Goal: Information Seeking & Learning: Learn about a topic

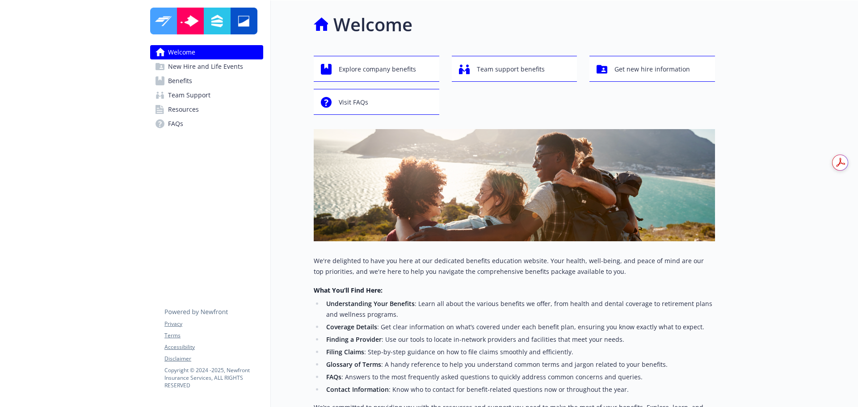
click at [192, 83] on span "Benefits" at bounding box center [180, 81] width 24 height 14
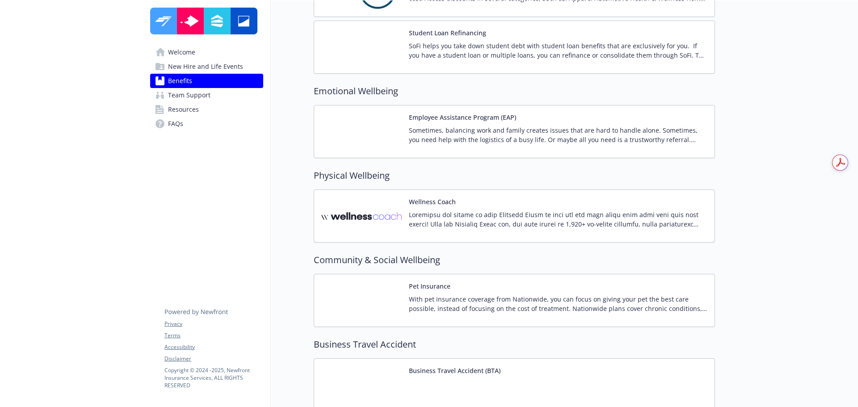
scroll to position [1678, 0]
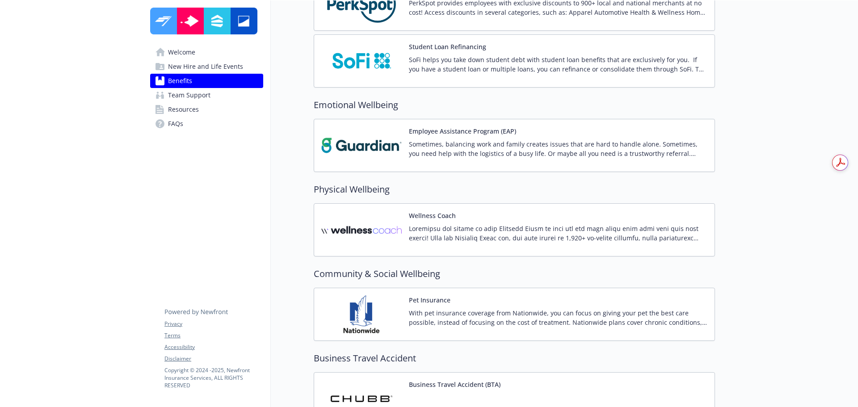
click at [199, 70] on span "New Hire and Life Events" at bounding box center [205, 66] width 75 height 14
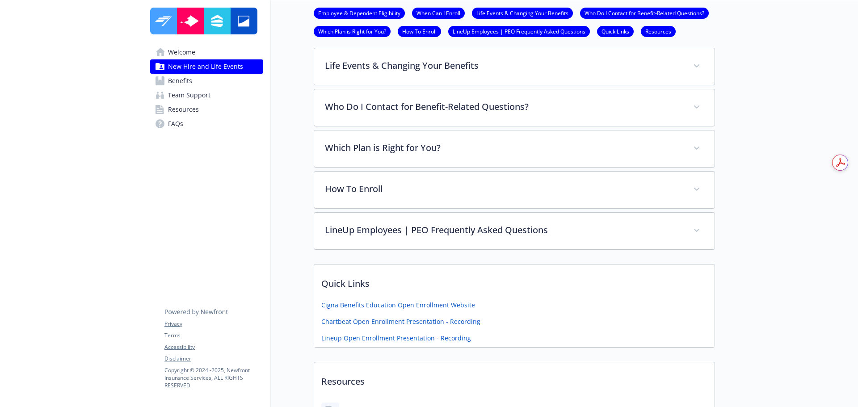
scroll to position [124, 0]
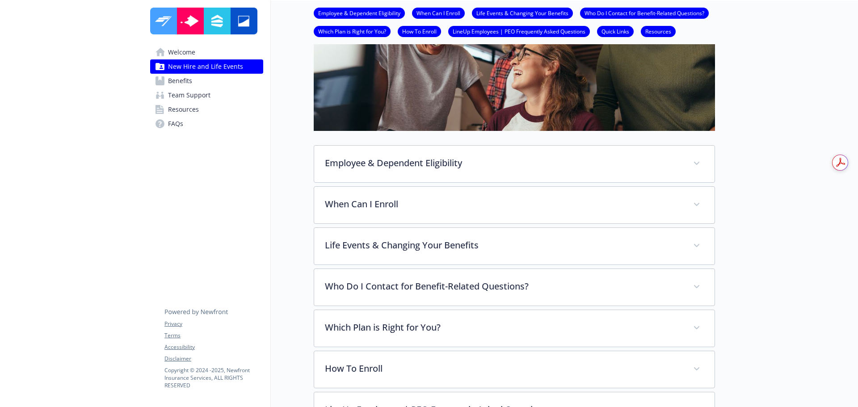
click at [202, 80] on link "Benefits" at bounding box center [206, 81] width 113 height 14
click at [201, 97] on span "Team Support" at bounding box center [189, 95] width 42 height 14
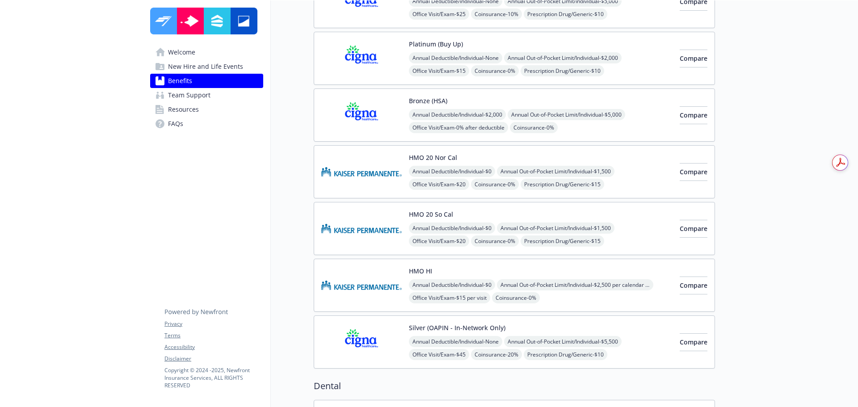
scroll to position [14, 0]
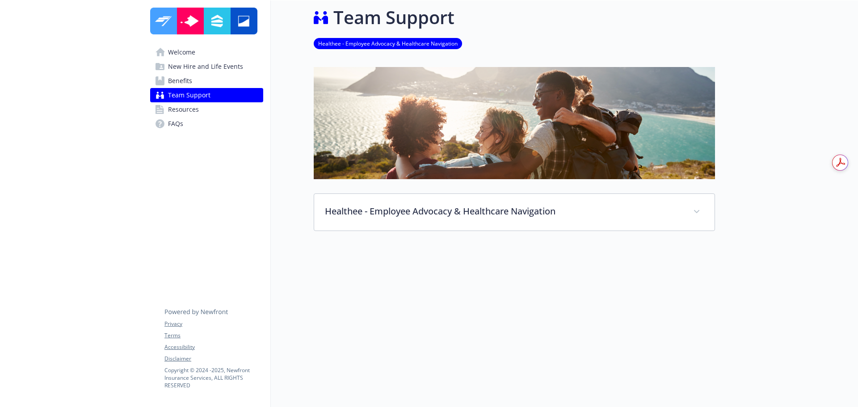
click at [206, 112] on link "Resources" at bounding box center [206, 109] width 113 height 14
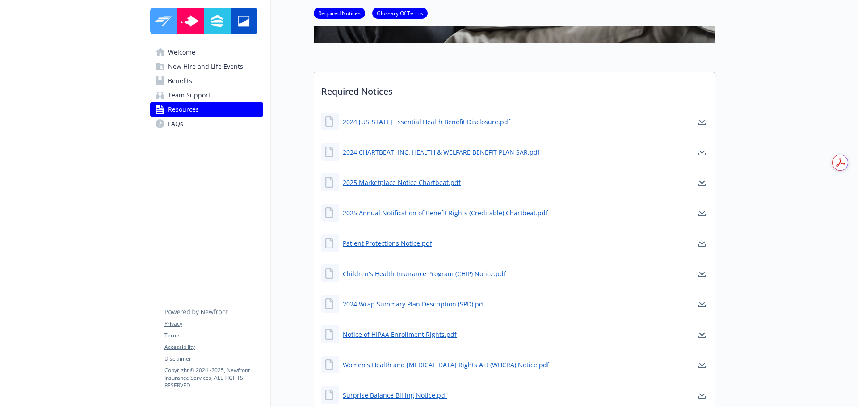
scroll to position [193, 0]
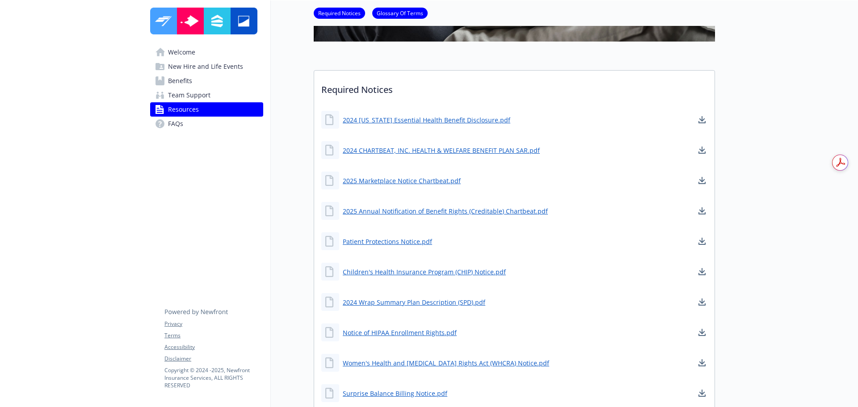
click at [207, 55] on link "Welcome" at bounding box center [206, 52] width 113 height 14
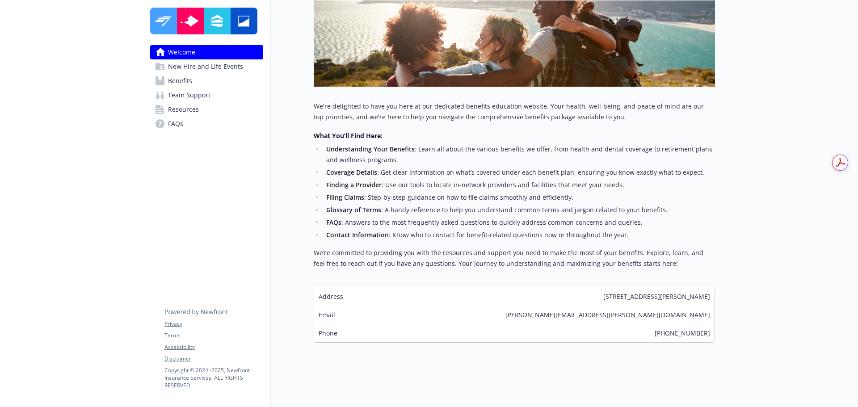
click at [206, 67] on span "New Hire and Life Events" at bounding box center [205, 66] width 75 height 14
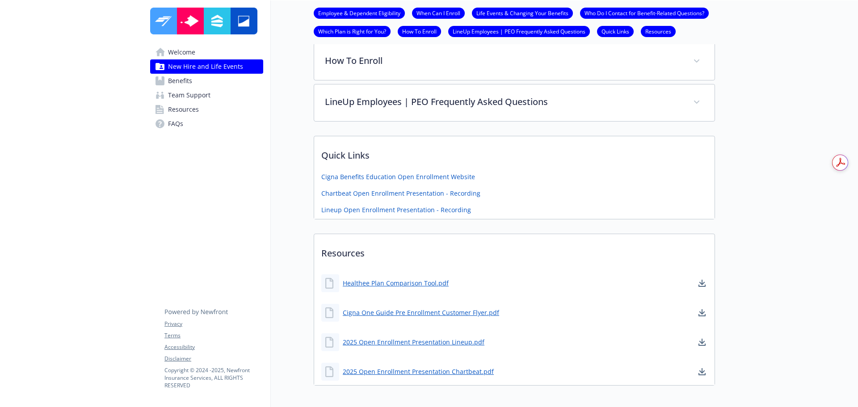
scroll to position [482, 0]
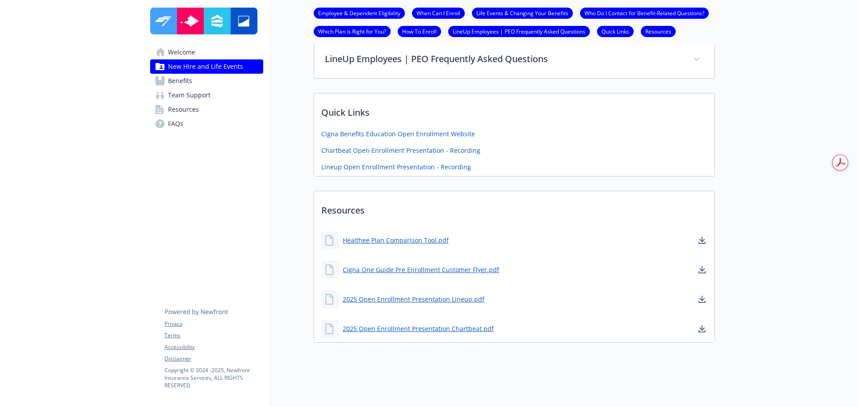
click at [188, 81] on span "Benefits" at bounding box center [180, 81] width 24 height 14
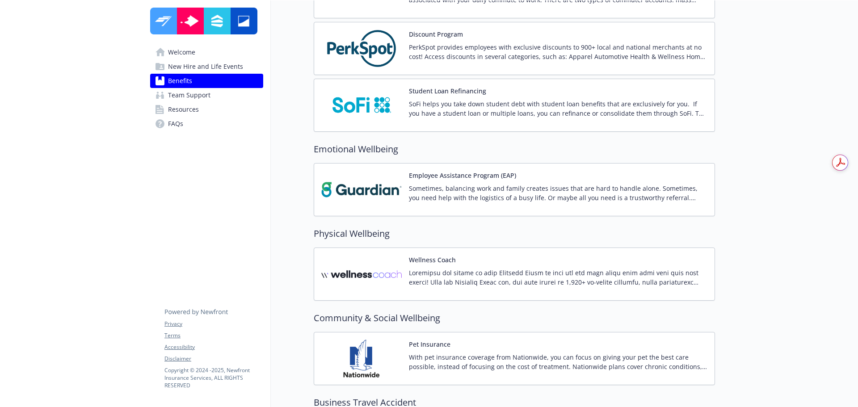
scroll to position [1688, 0]
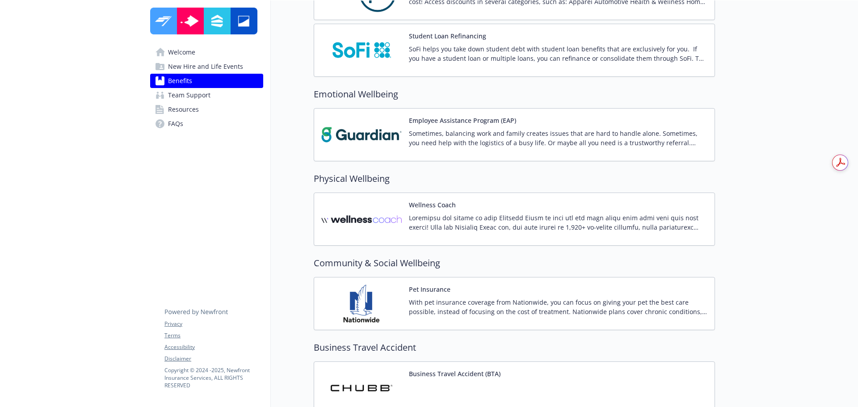
click at [497, 313] on p "With pet insurance coverage from Nationwide, you can focus on giving your pet t…" at bounding box center [558, 307] width 299 height 19
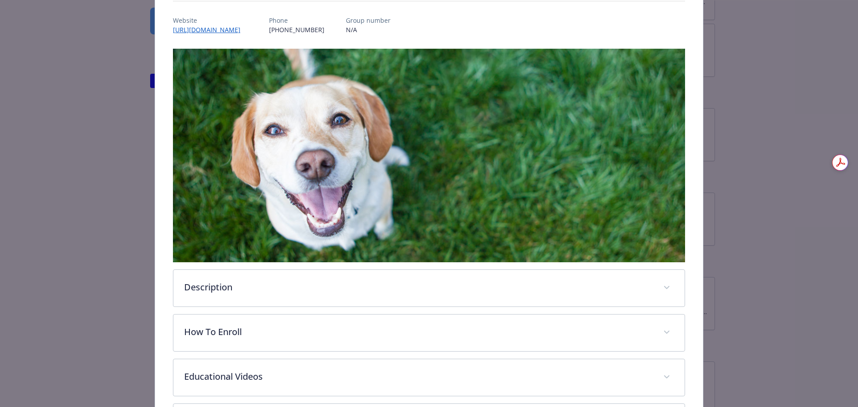
scroll to position [229, 0]
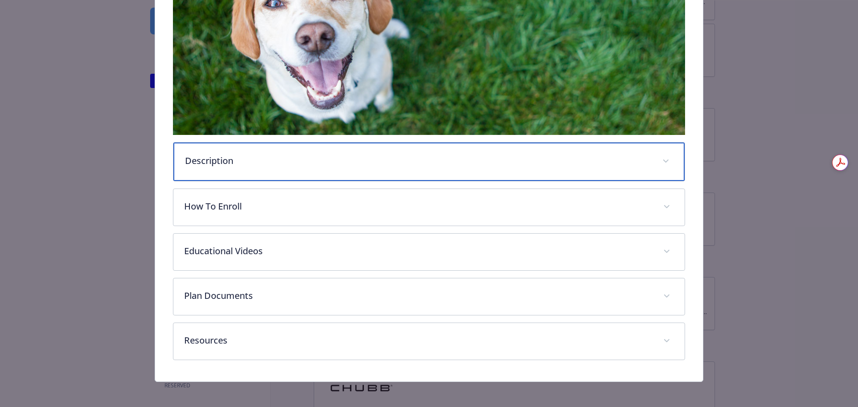
click at [243, 154] on p "Description" at bounding box center [418, 160] width 467 height 13
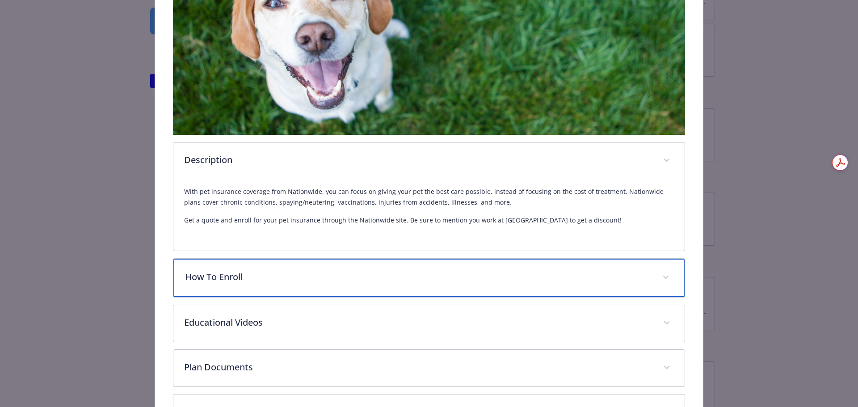
click at [307, 284] on div "How To Enroll" at bounding box center [429, 278] width 512 height 38
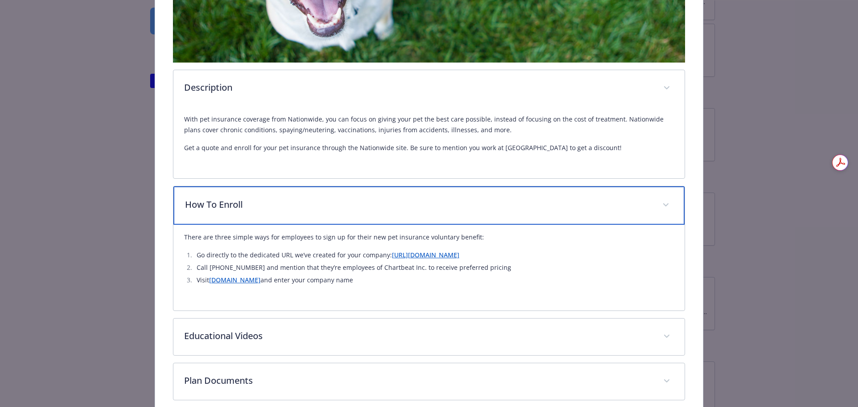
scroll to position [319, 0]
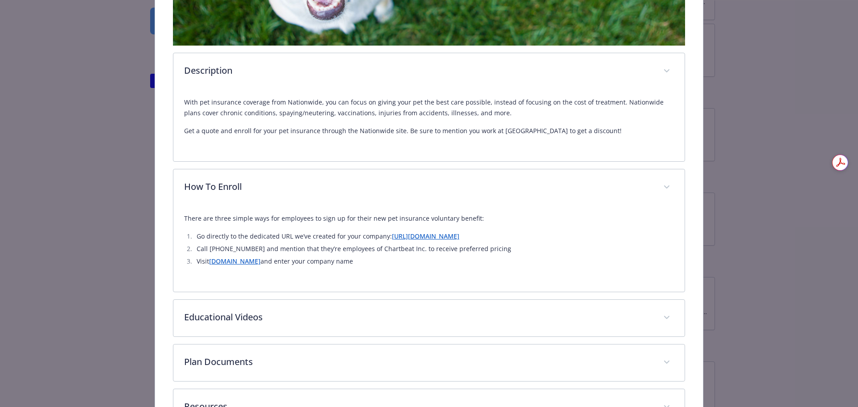
click at [447, 240] on li "Go directly to the dedicated URL we’ve created for your company: [URL][DOMAIN_N…" at bounding box center [434, 236] width 480 height 11
click at [455, 234] on link "[URL][DOMAIN_NAME]" at bounding box center [425, 236] width 67 height 8
